Goal: Transaction & Acquisition: Book appointment/travel/reservation

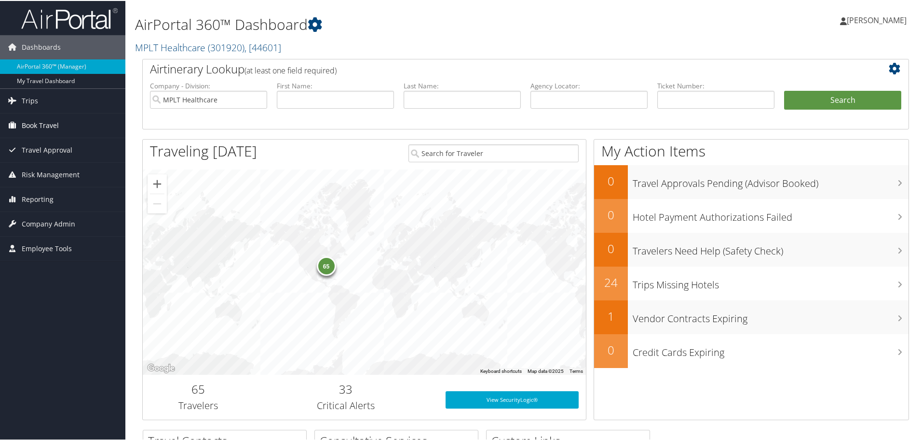
click at [40, 127] on span "Book Travel" at bounding box center [40, 124] width 37 height 24
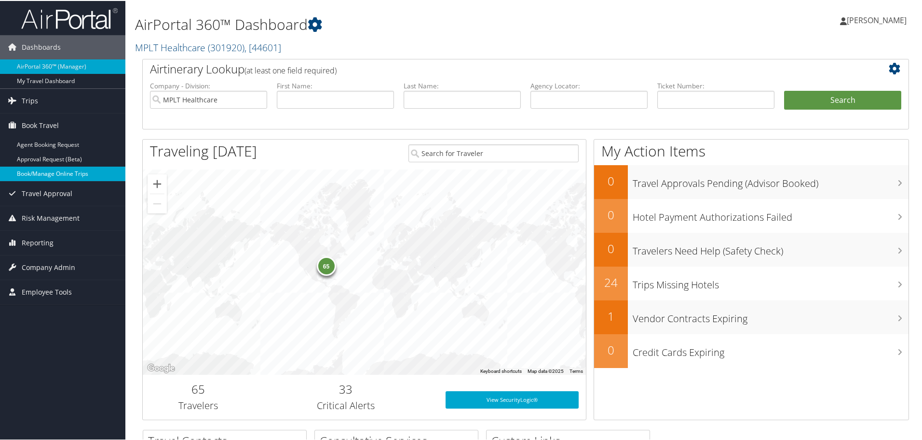
click at [36, 170] on link "Book/Manage Online Trips" at bounding box center [62, 172] width 125 height 14
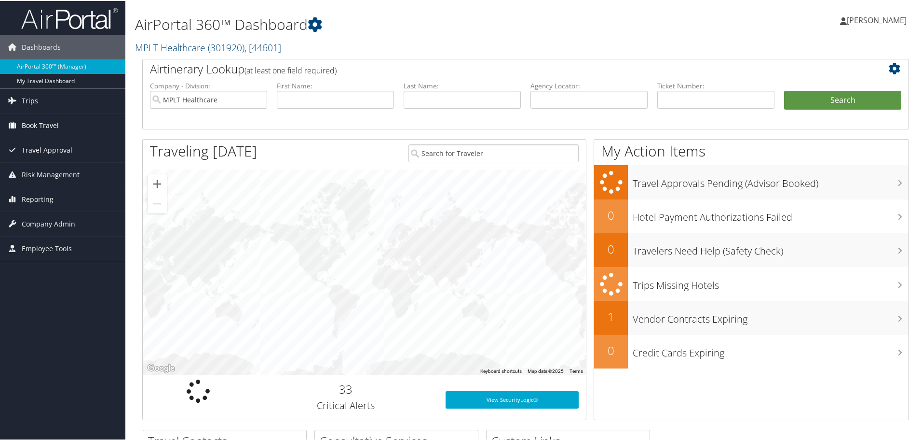
click at [27, 126] on span "Book Travel" at bounding box center [40, 124] width 37 height 24
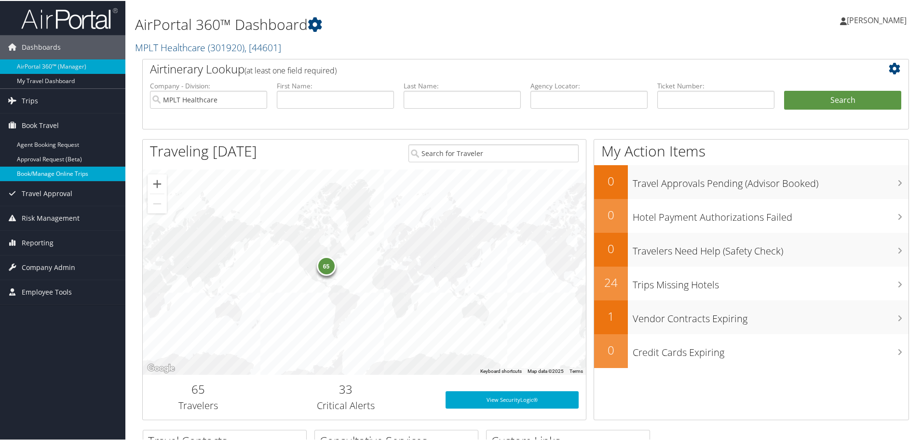
click at [28, 170] on link "Book/Manage Online Trips" at bounding box center [62, 172] width 125 height 14
